Goal: Navigation & Orientation: Find specific page/section

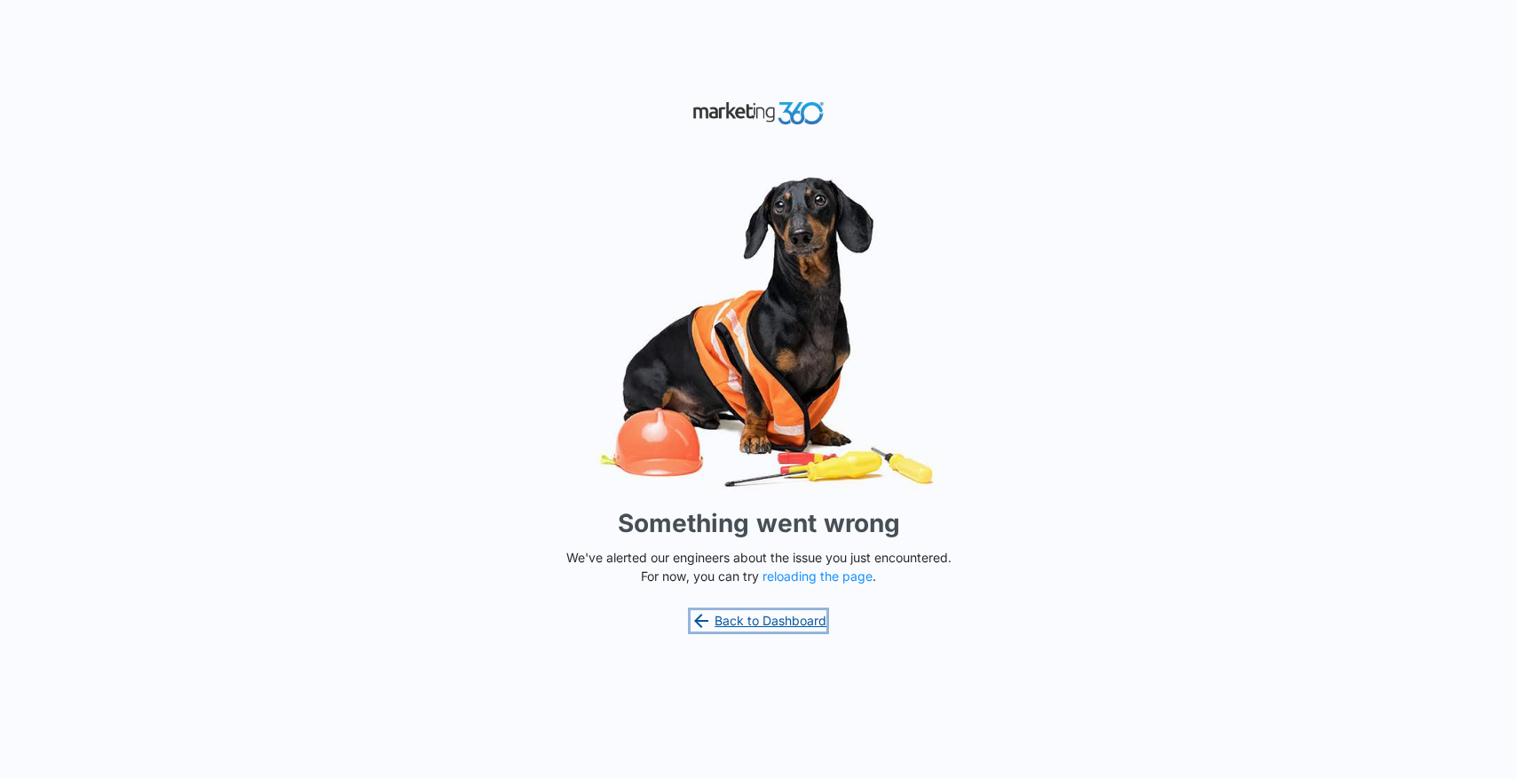
click at [772, 627] on link "Back to Dashboard" at bounding box center [759, 620] width 137 height 21
click at [835, 573] on button "reloading the page" at bounding box center [818, 576] width 110 height 14
